Goal: Transaction & Acquisition: Purchase product/service

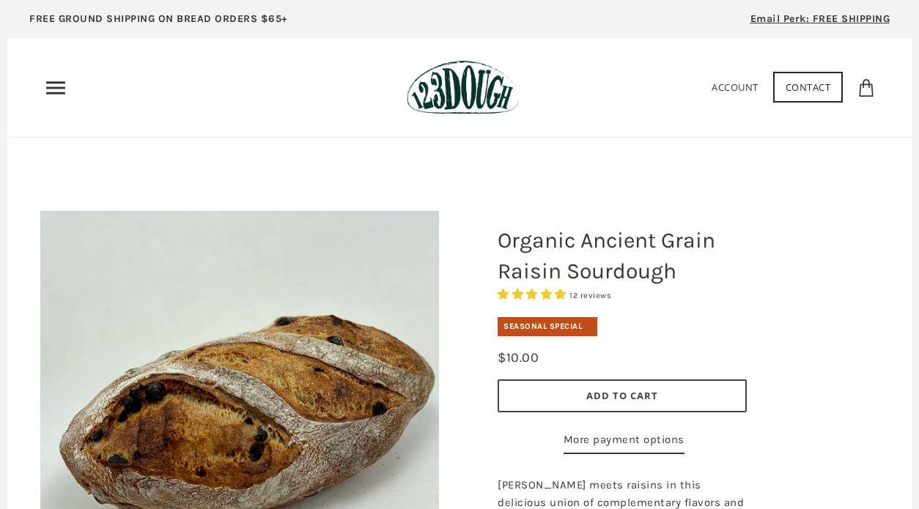
click at [464, 97] on img at bounding box center [463, 87] width 112 height 55
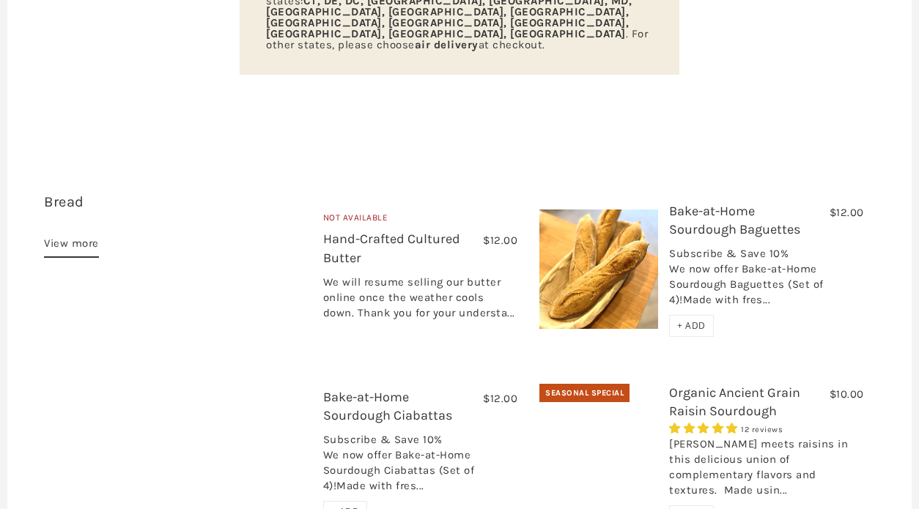
scroll to position [339, 0]
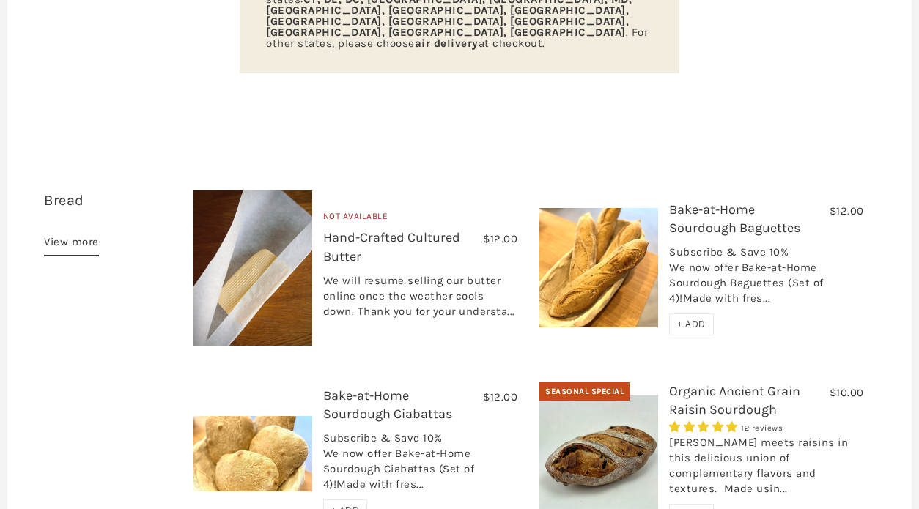
click at [704, 318] on span "+ ADD" at bounding box center [691, 324] width 29 height 12
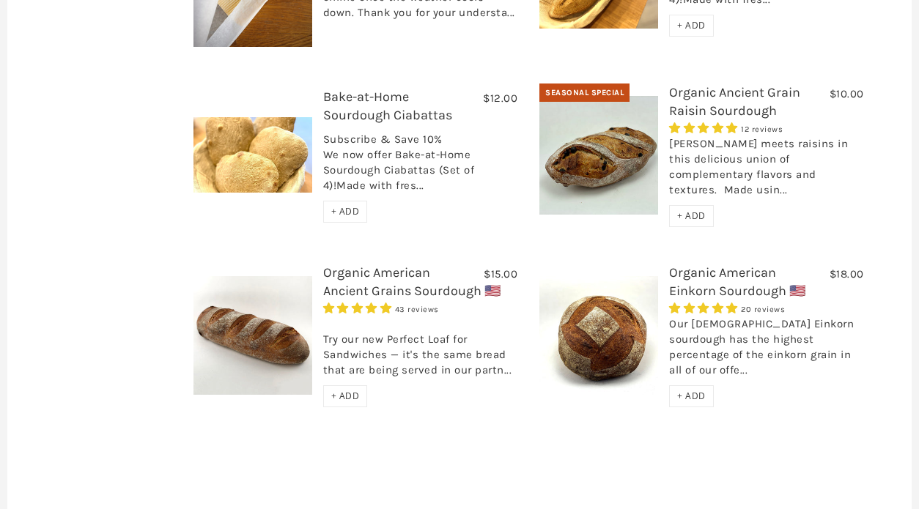
scroll to position [656, 0]
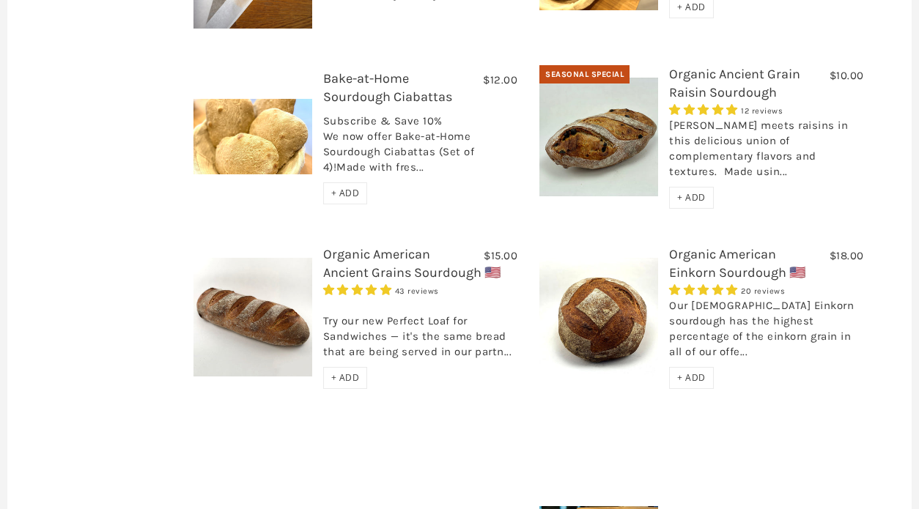
click at [699, 372] on span "+ ADD" at bounding box center [691, 378] width 29 height 12
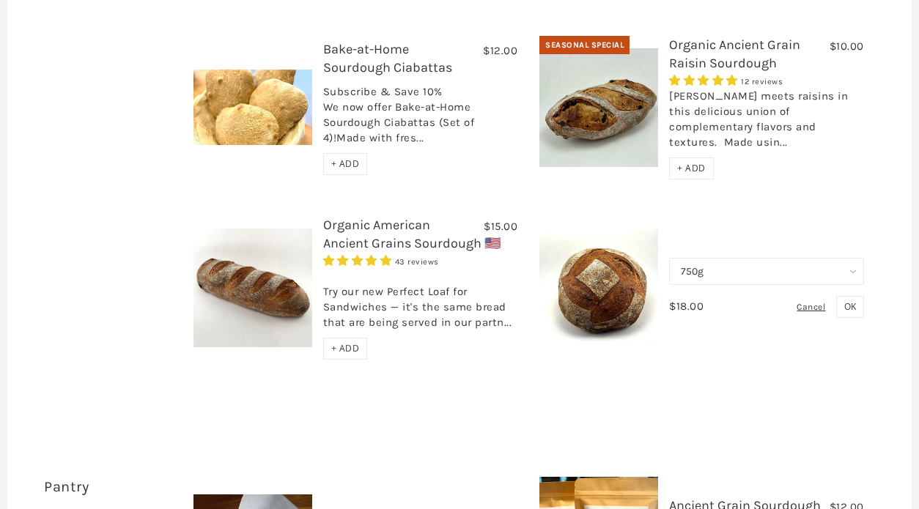
scroll to position [686, 0]
click at [852, 300] on span "OK" at bounding box center [850, 306] width 12 height 12
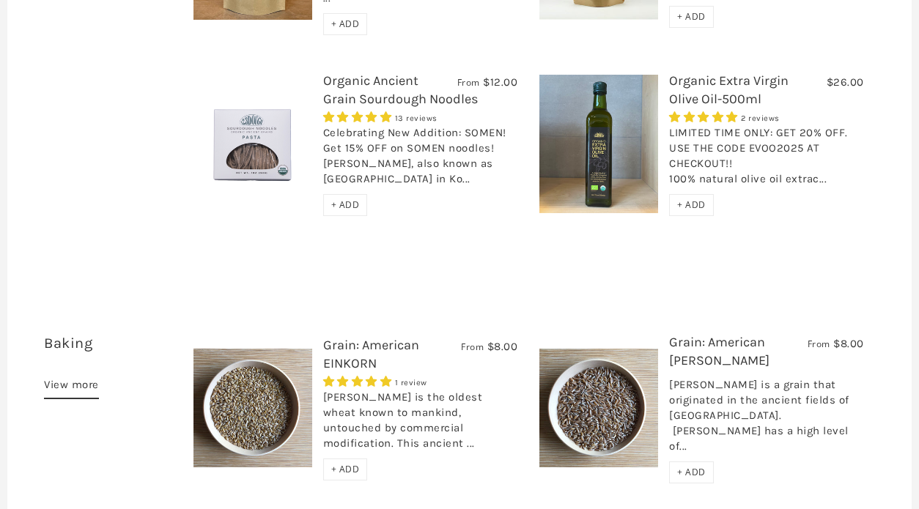
scroll to position [1505, 0]
click at [343, 199] on span "+ ADD" at bounding box center [345, 205] width 29 height 12
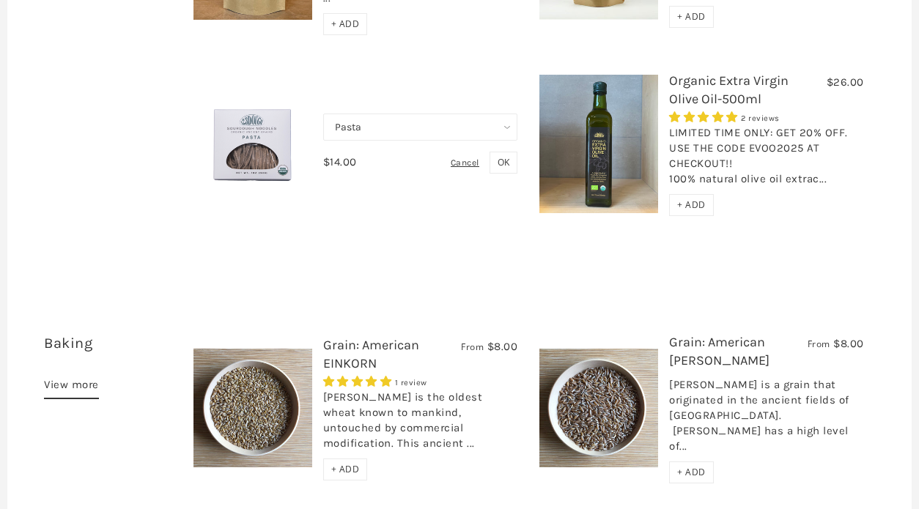
click at [501, 156] on span "OK" at bounding box center [504, 162] width 12 height 12
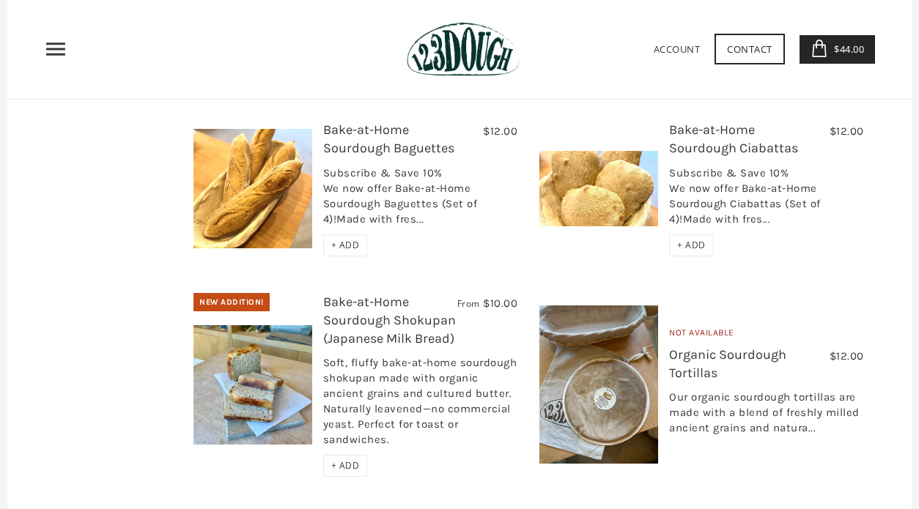
scroll to position [2594, 0]
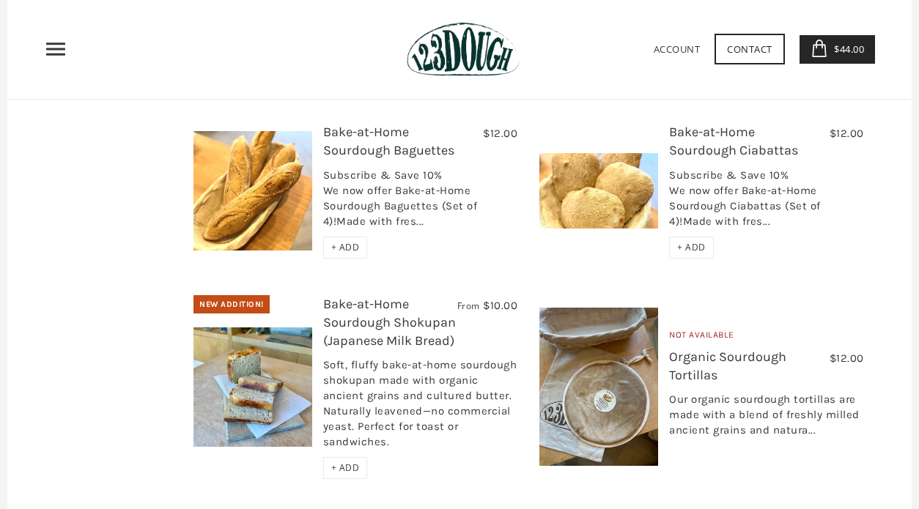
click at [352, 462] on span "+ ADD" at bounding box center [345, 468] width 29 height 12
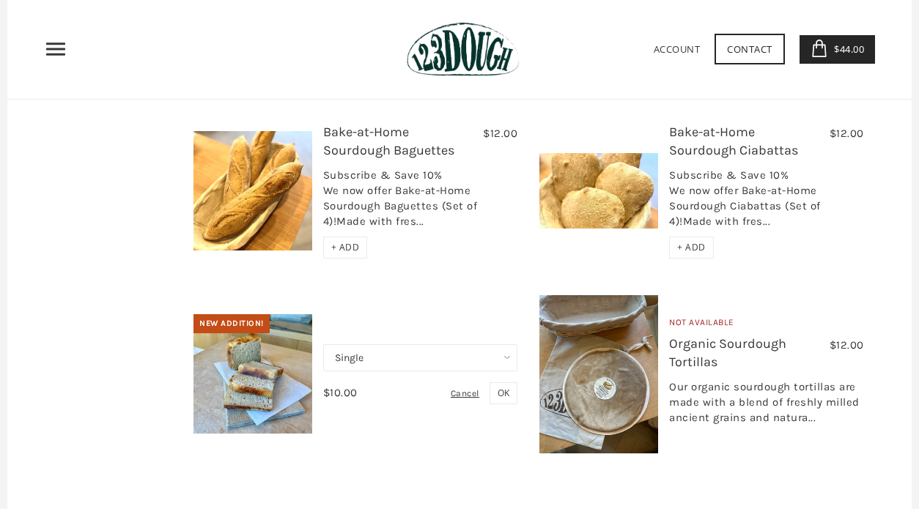
click at [509, 387] on span "OK" at bounding box center [504, 393] width 12 height 12
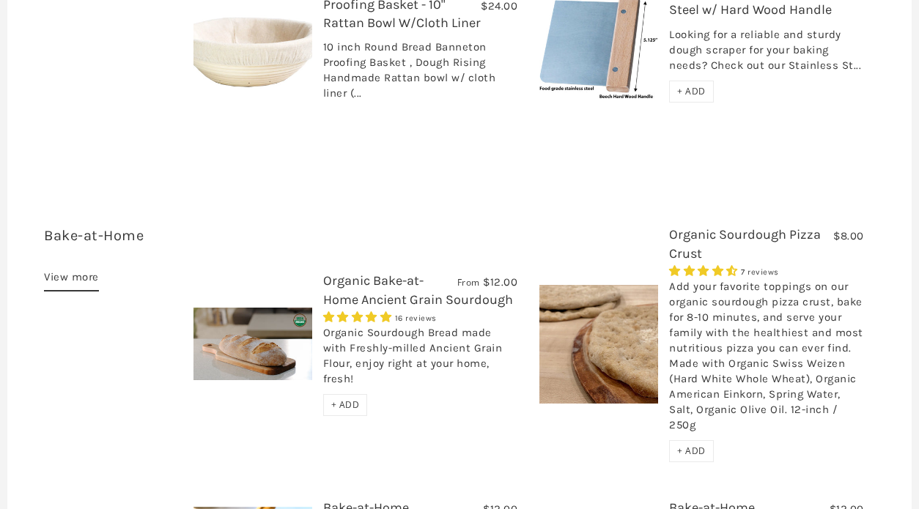
scroll to position [2222, 0]
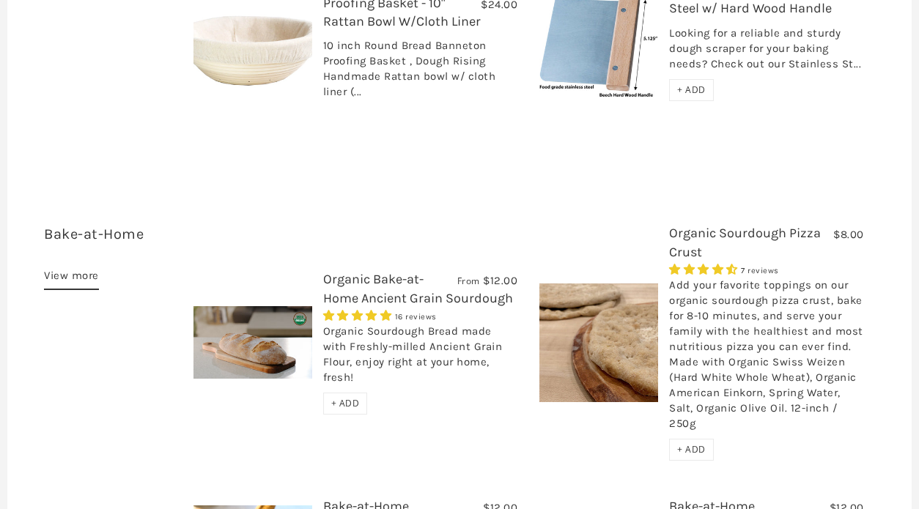
click at [349, 397] on span "+ ADD" at bounding box center [345, 403] width 29 height 12
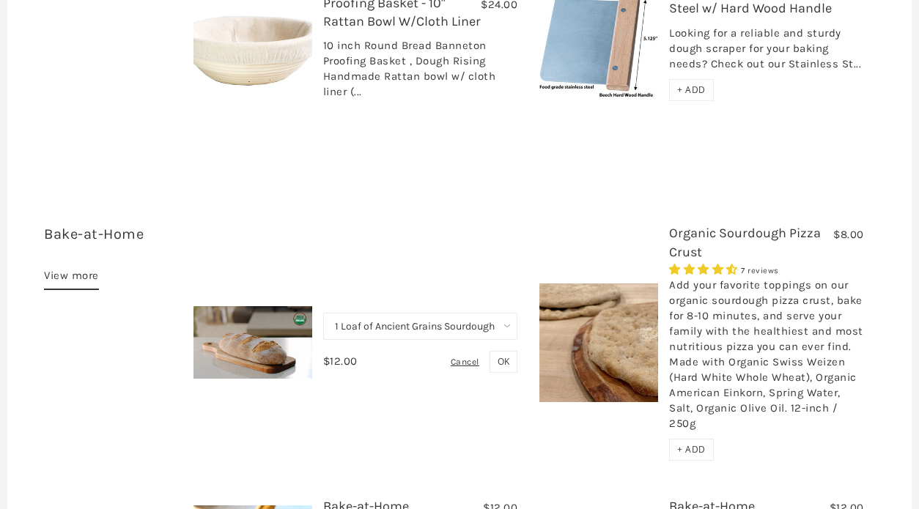
click at [504, 313] on select "1 Loaf of Ancient Grains Sourdough (Baker's Choice) Get 6 Loaves Every Month (F…" at bounding box center [420, 326] width 194 height 27
click at [502, 355] on span "OK" at bounding box center [504, 361] width 12 height 12
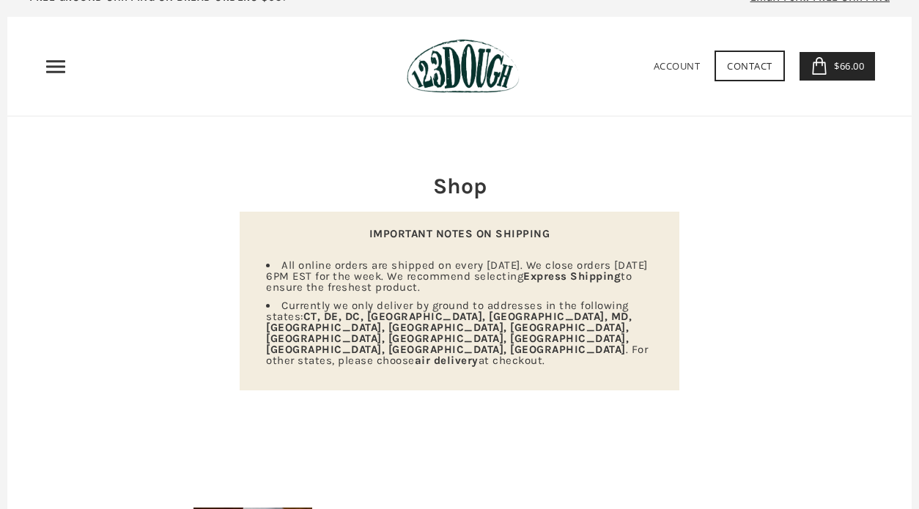
scroll to position [21, 0]
click at [847, 65] on span "$66.00" at bounding box center [847, 66] width 34 height 13
